Goal: Task Accomplishment & Management: Manage account settings

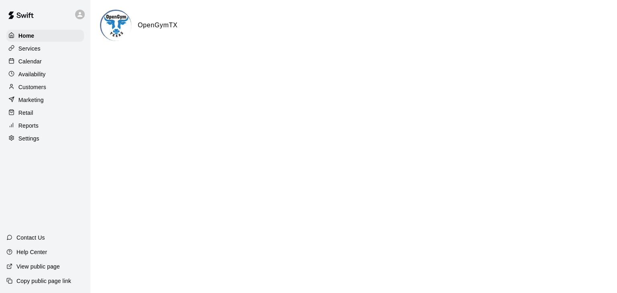
click at [27, 49] on p "Services" at bounding box center [29, 49] width 22 height 8
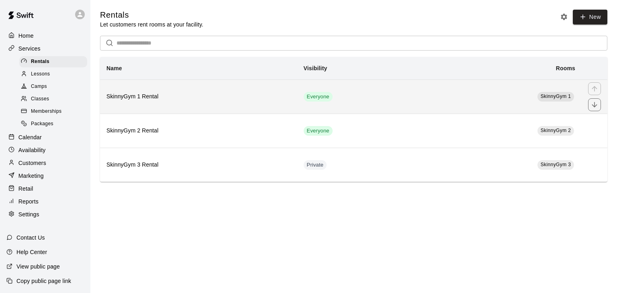
click at [221, 95] on h6 "SkinnyGym 1 Rental" at bounding box center [198, 96] width 184 height 9
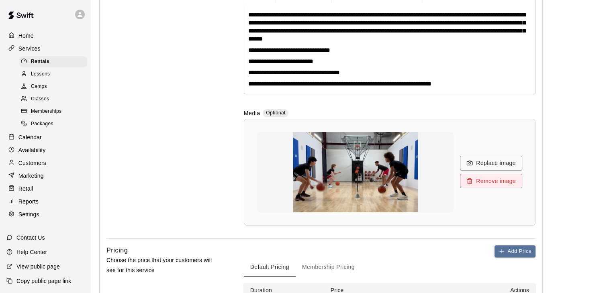
scroll to position [201, 0]
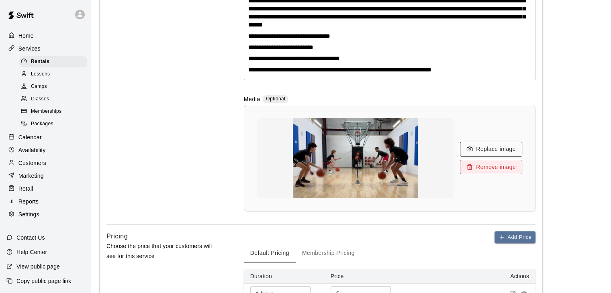
click at [491, 155] on button "Replace image" at bounding box center [491, 149] width 62 height 15
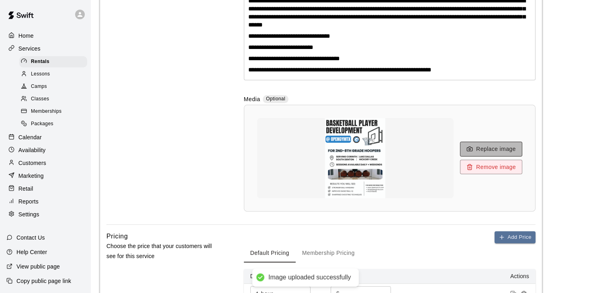
click at [492, 153] on button "Replace image" at bounding box center [491, 149] width 62 height 15
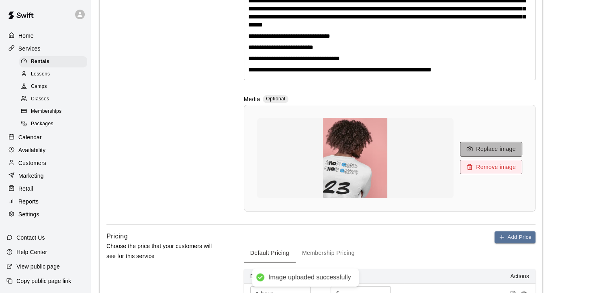
click at [473, 151] on icon "button" at bounding box center [469, 149] width 6 height 6
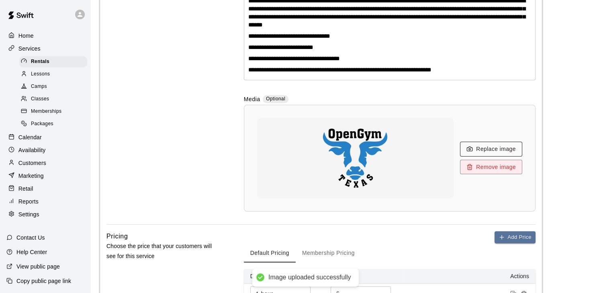
click at [484, 150] on button "Replace image" at bounding box center [491, 149] width 62 height 15
click at [490, 149] on button "Replace image" at bounding box center [491, 149] width 62 height 15
click at [510, 149] on button "Replace image" at bounding box center [491, 149] width 62 height 15
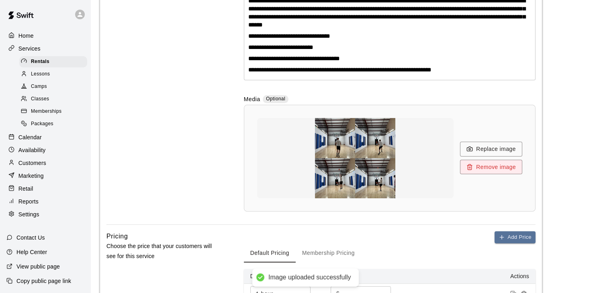
click at [370, 160] on img at bounding box center [355, 158] width 161 height 80
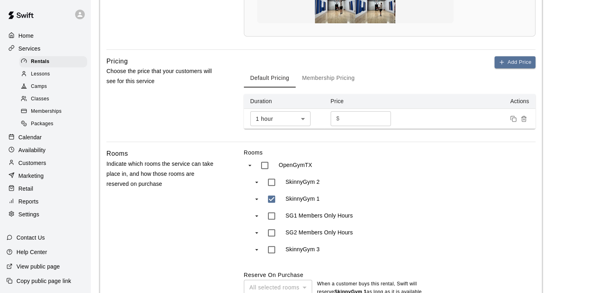
scroll to position [475, 0]
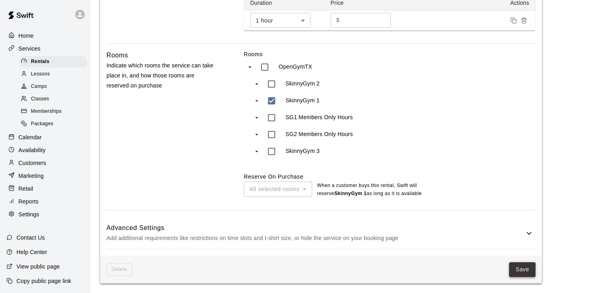
click at [521, 268] on button "Save" at bounding box center [522, 269] width 27 height 15
